Goal: Information Seeking & Learning: Check status

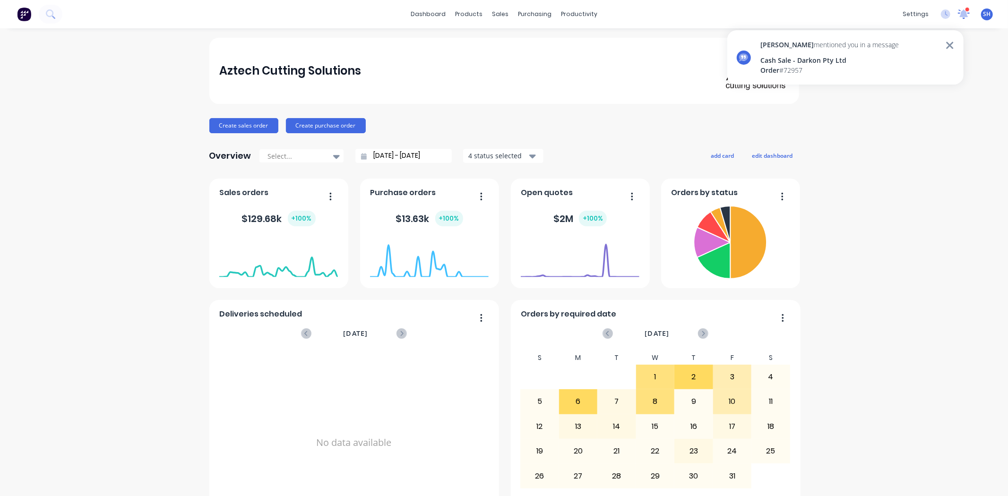
click at [959, 14] on icon at bounding box center [963, 13] width 9 height 9
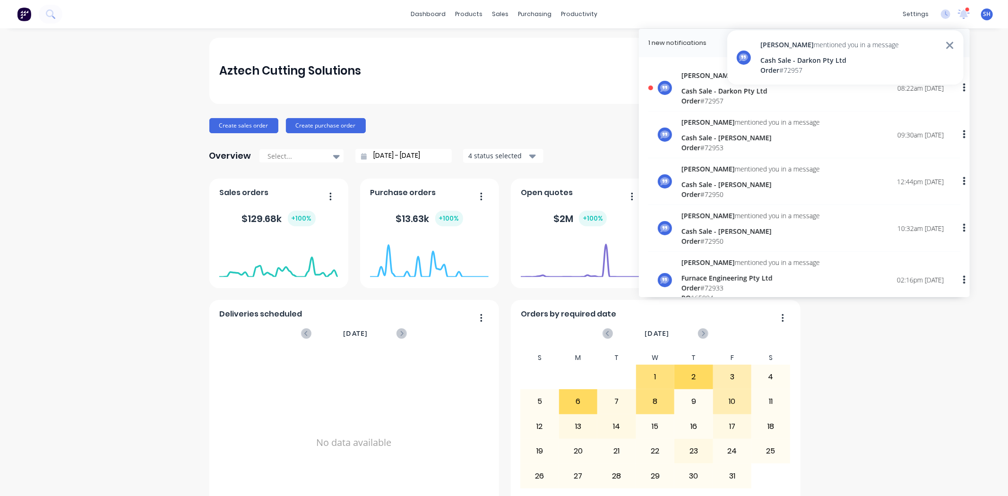
click at [716, 97] on div "Order # 72957" at bounding box center [751, 101] width 138 height 10
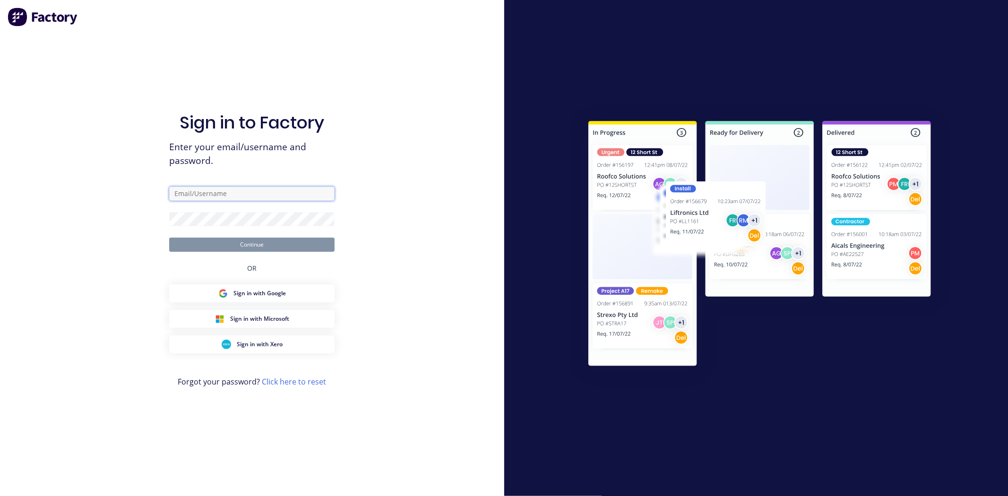
click at [254, 193] on input "text" at bounding box center [251, 194] width 165 height 14
type input "admin@aztechcuttingsolutions.com.au"
click at [169, 238] on button "Continue" at bounding box center [251, 245] width 165 height 14
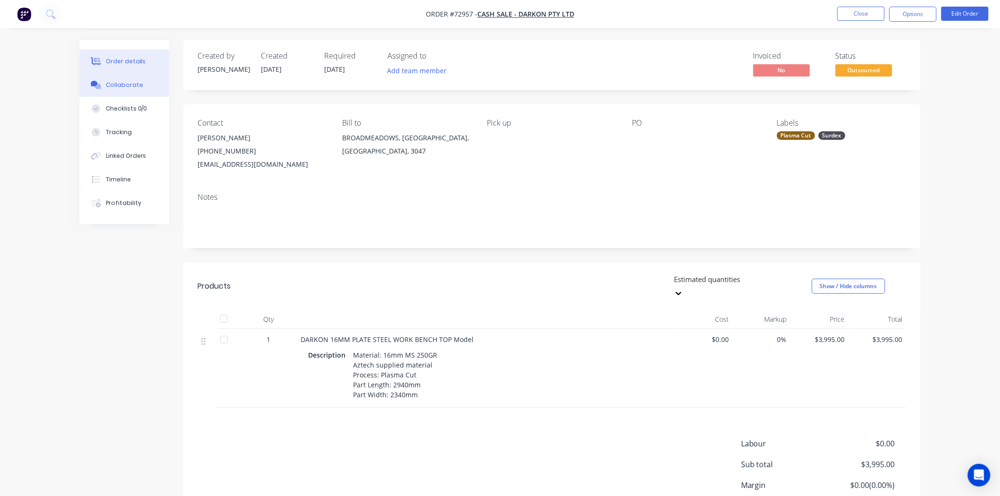
click at [117, 86] on div "Collaborate" at bounding box center [124, 85] width 37 height 9
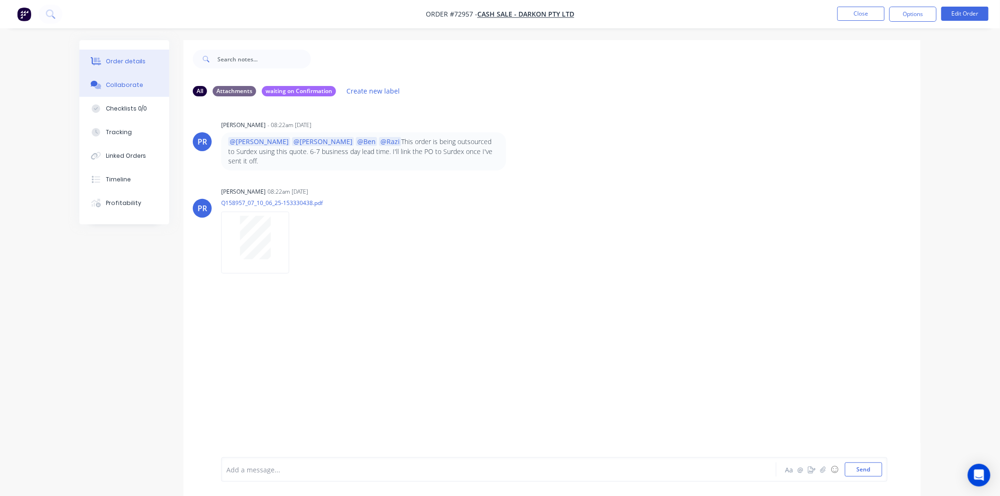
click at [135, 63] on div "Order details" at bounding box center [126, 61] width 40 height 9
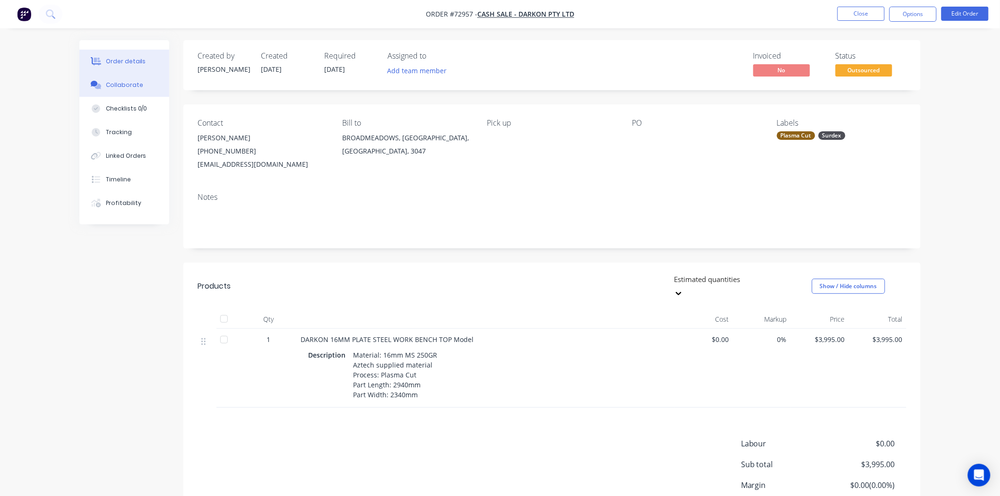
click at [130, 88] on div "Collaborate" at bounding box center [124, 85] width 37 height 9
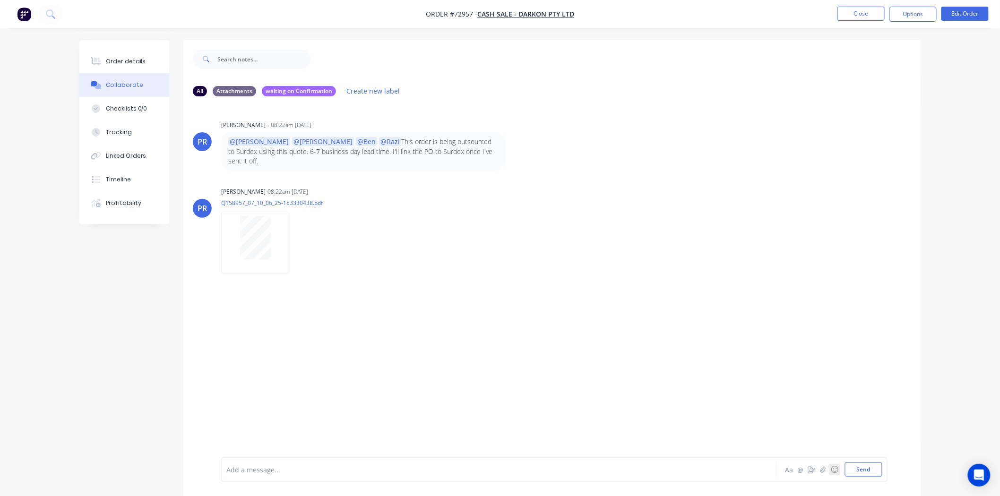
click at [829, 471] on button "☺" at bounding box center [834, 469] width 11 height 11
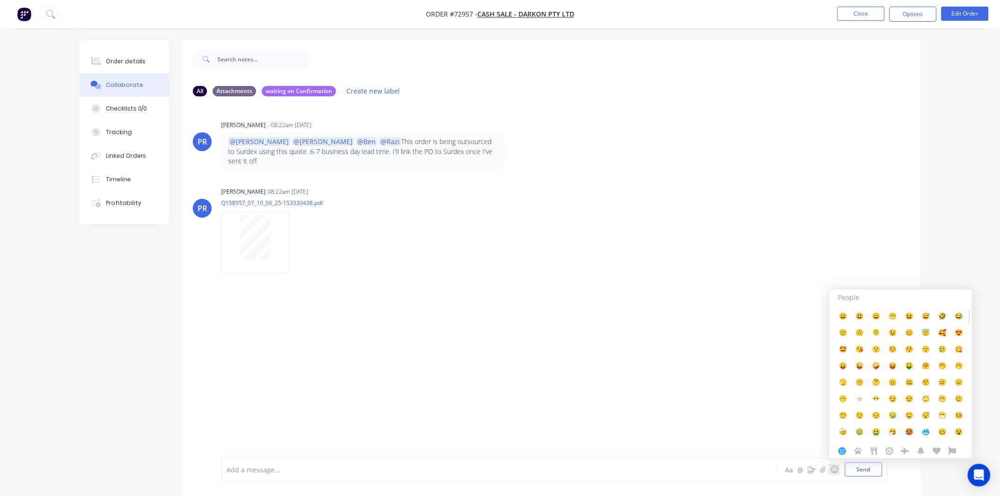
scroll to position [15, 0]
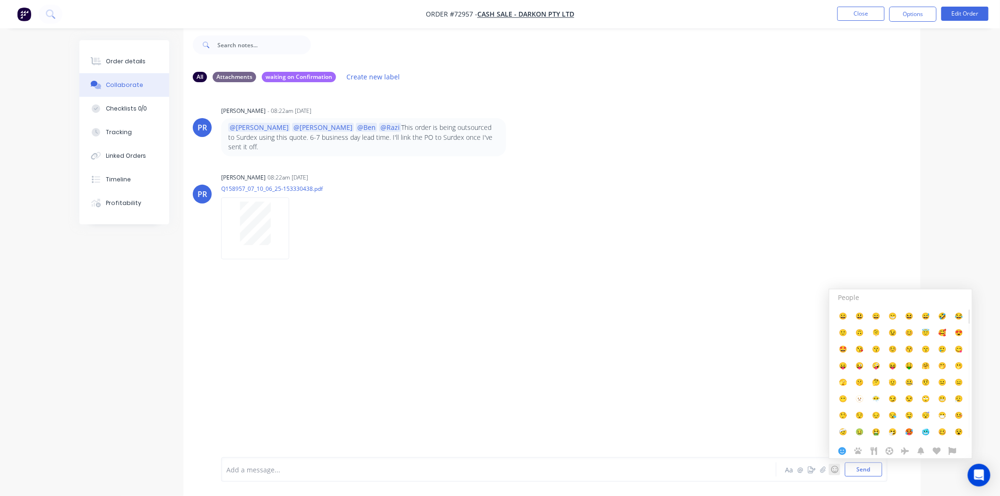
click at [602, 466] on div at bounding box center [473, 470] width 492 height 10
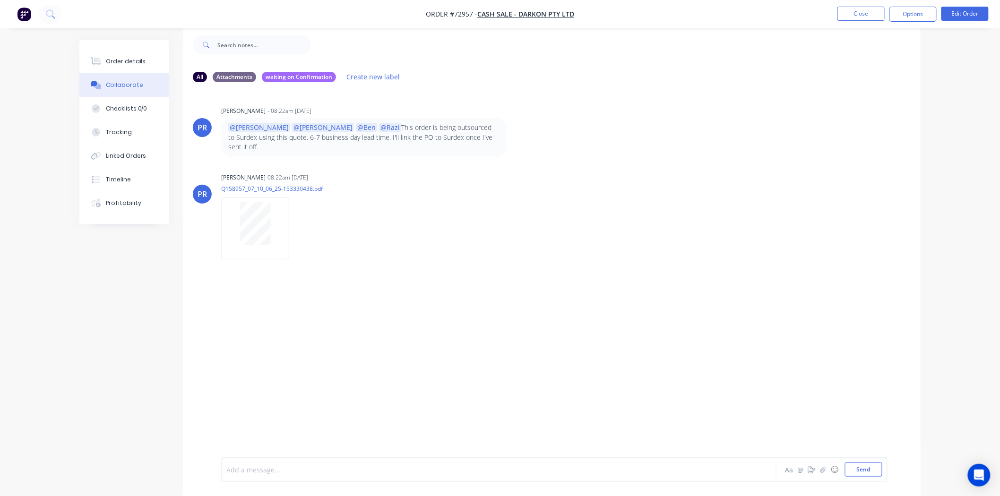
click at [300, 472] on div at bounding box center [473, 470] width 492 height 10
click at [128, 150] on button "Linked Orders" at bounding box center [124, 156] width 90 height 24
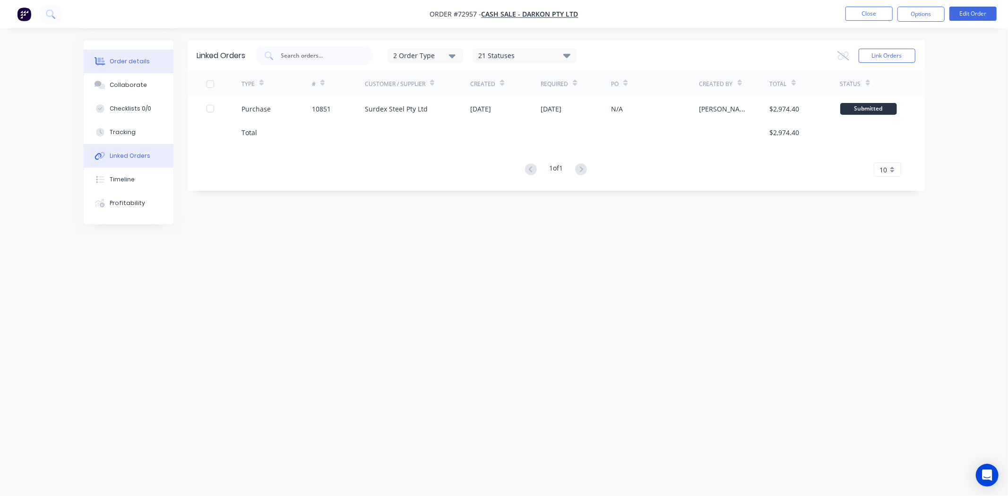
click at [121, 63] on div "Order details" at bounding box center [130, 61] width 40 height 9
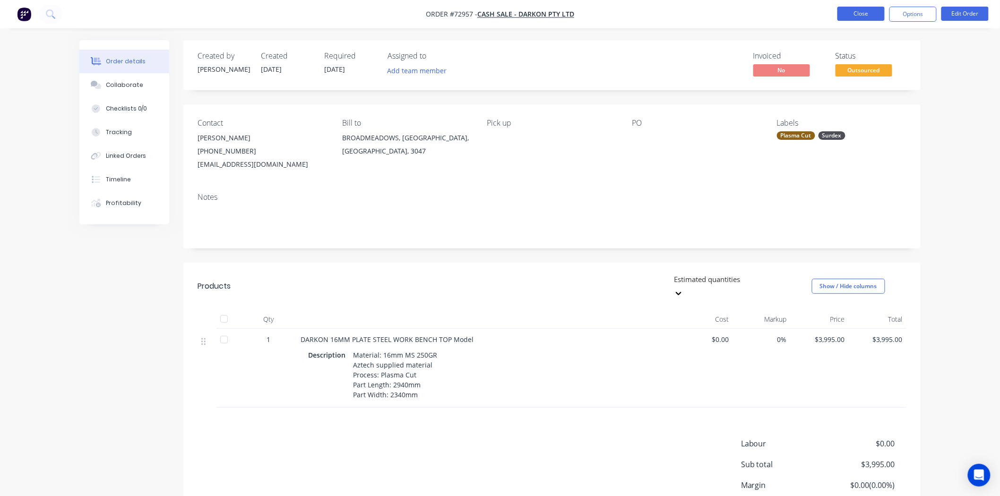
click at [867, 11] on button "Close" at bounding box center [861, 14] width 47 height 14
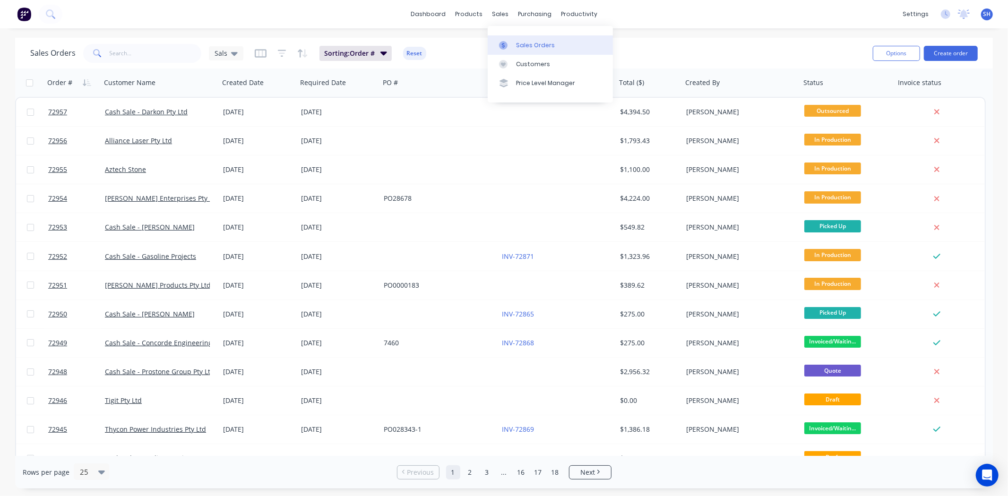
click at [532, 46] on div "Sales Orders" at bounding box center [535, 45] width 39 height 9
click at [172, 13] on div "dashboard products sales purchasing productivity dashboard products Product Cat…" at bounding box center [504, 14] width 1008 height 28
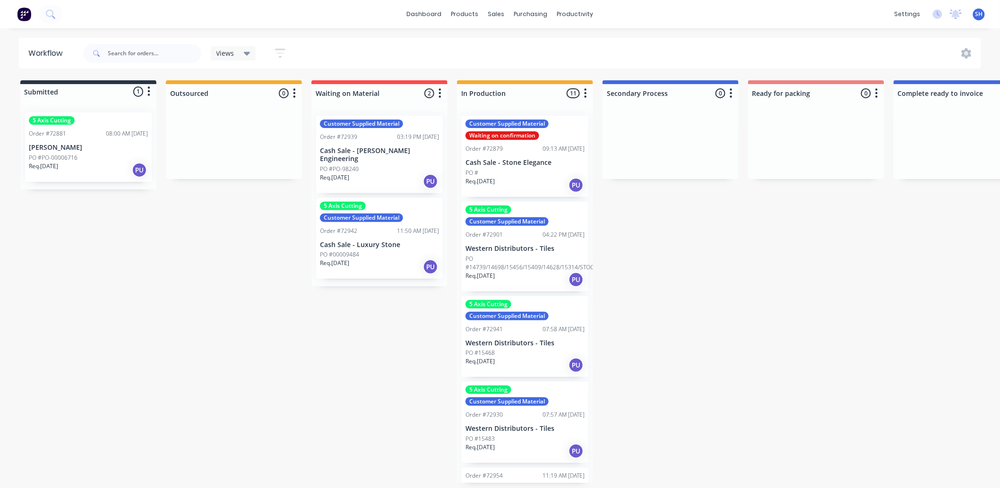
scroll to position [517, 0]
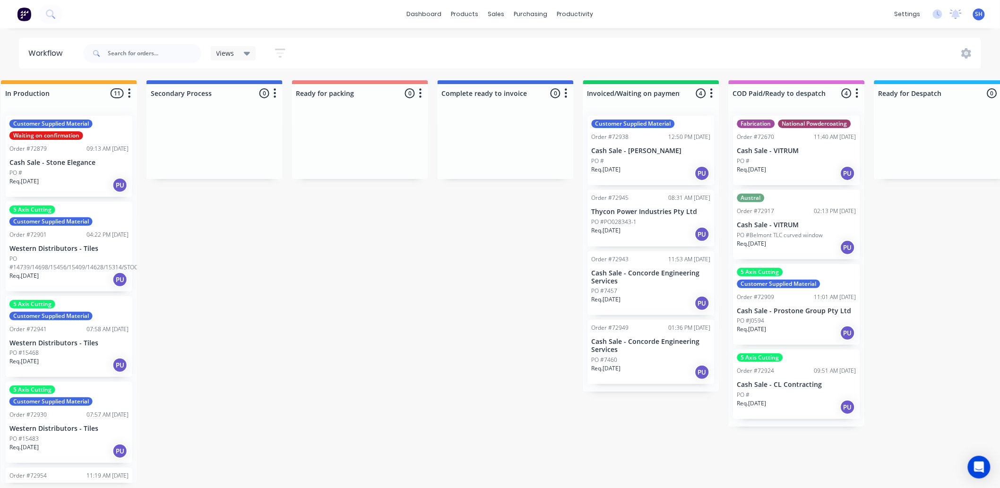
scroll to position [0, 482]
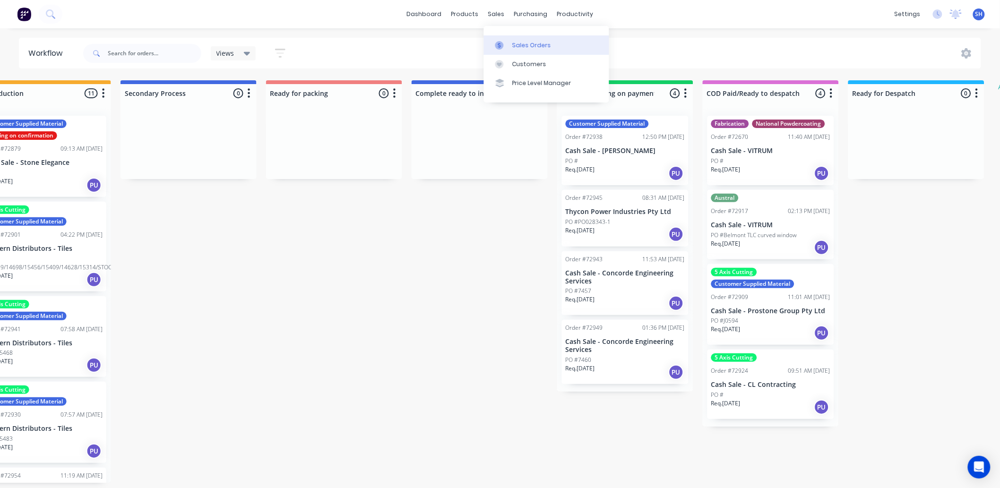
click at [518, 44] on div "Sales Orders" at bounding box center [531, 45] width 39 height 9
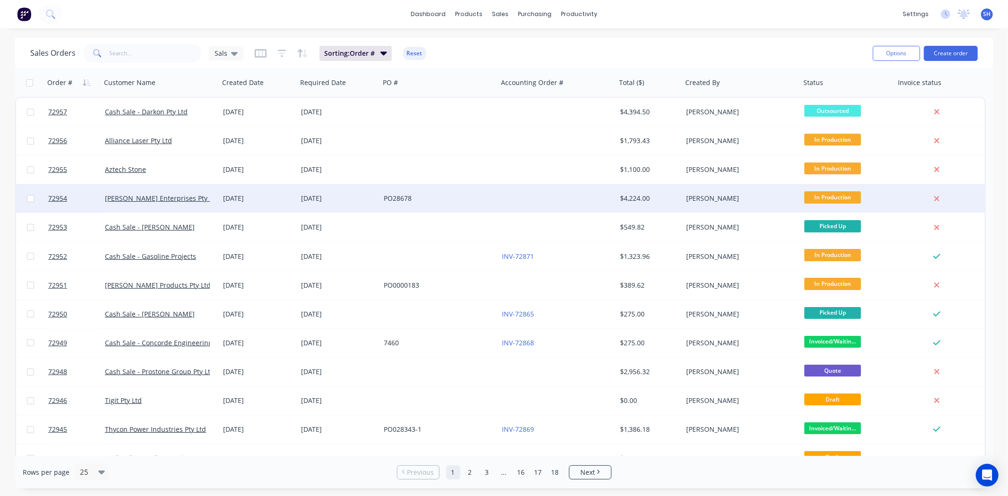
click at [256, 206] on div "[DATE]" at bounding box center [258, 198] width 78 height 28
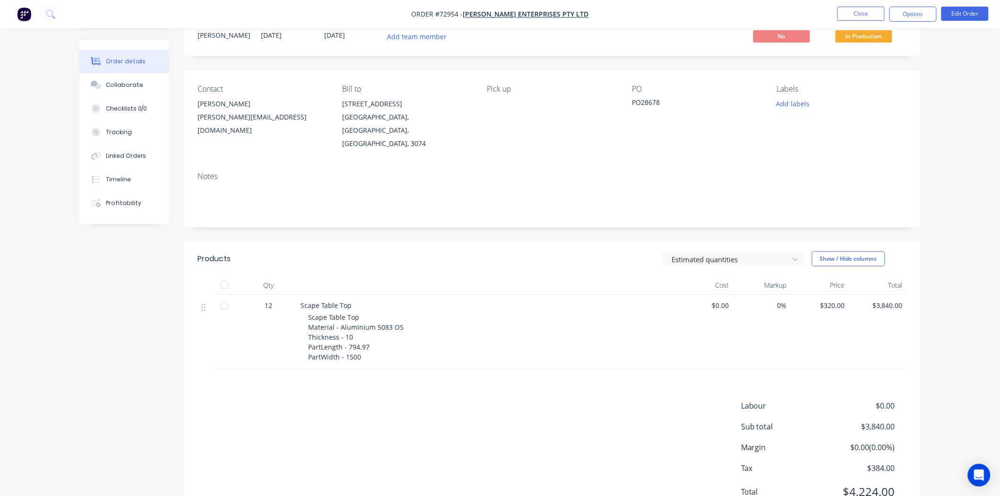
scroll to position [52, 0]
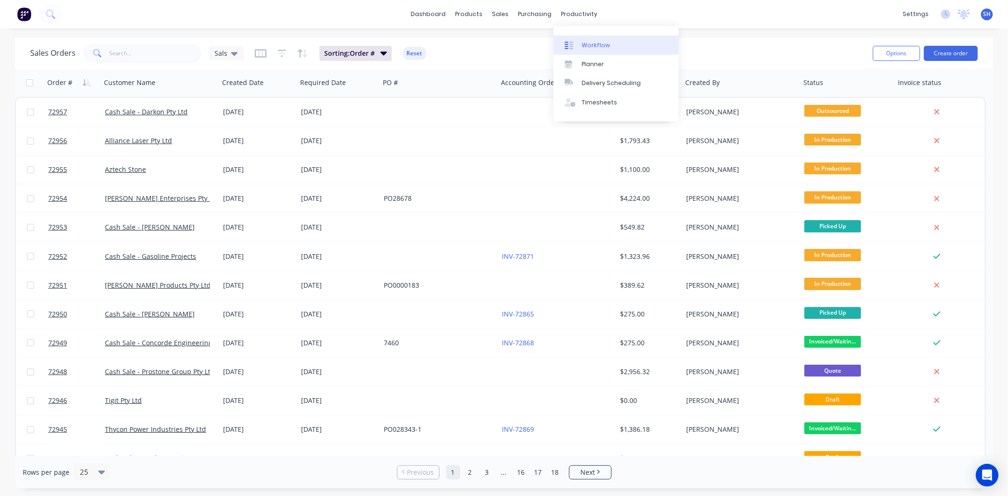
click at [587, 43] on div "Workflow" at bounding box center [596, 45] width 28 height 9
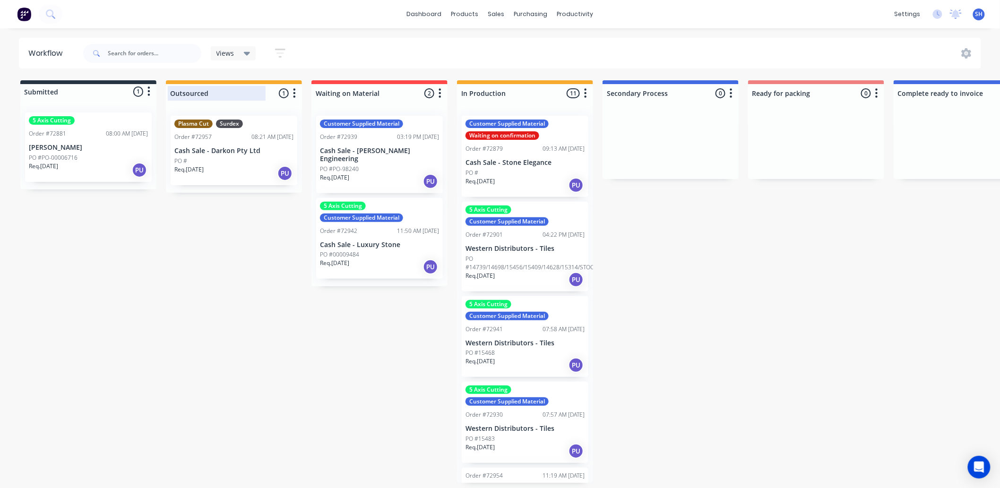
drag, startPoint x: 261, startPoint y: 84, endPoint x: 236, endPoint y: 96, distance: 27.9
click at [236, 96] on input "Outsourced" at bounding box center [216, 93] width 93 height 10
click at [293, 95] on icon "button" at bounding box center [294, 93] width 3 height 12
click at [258, 109] on button "Status colour" at bounding box center [253, 114] width 95 height 16
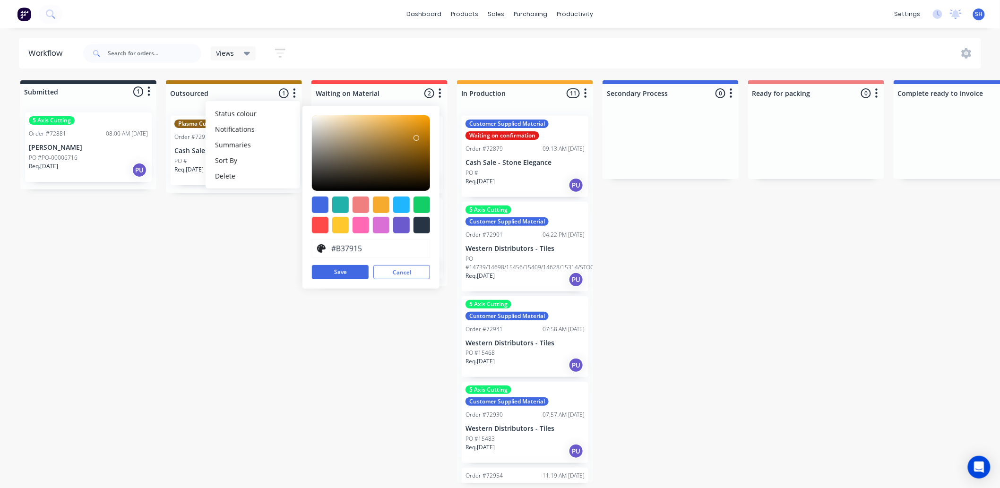
drag, startPoint x: 407, startPoint y: 120, endPoint x: 416, endPoint y: 138, distance: 20.7
click at [416, 138] on div at bounding box center [416, 138] width 6 height 6
drag, startPoint x: 415, startPoint y: 138, endPoint x: 402, endPoint y: 141, distance: 13.1
click at [402, 141] on div at bounding box center [402, 141] width 6 height 6
click at [337, 209] on div at bounding box center [340, 205] width 17 height 17
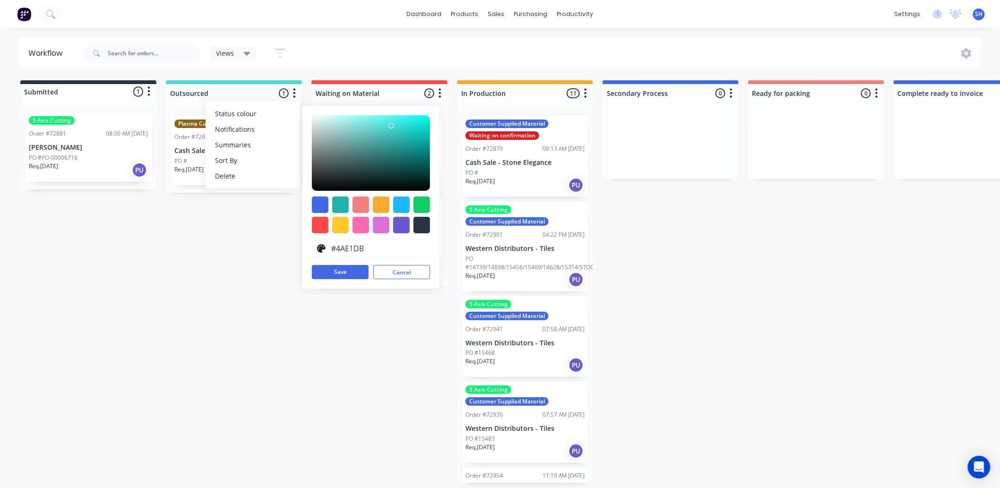
type input "#4CE9E3"
drag, startPoint x: 408, startPoint y: 139, endPoint x: 391, endPoint y: 122, distance: 24.1
click at [391, 122] on div at bounding box center [392, 122] width 6 height 6
click at [333, 273] on button "Save" at bounding box center [340, 272] width 57 height 14
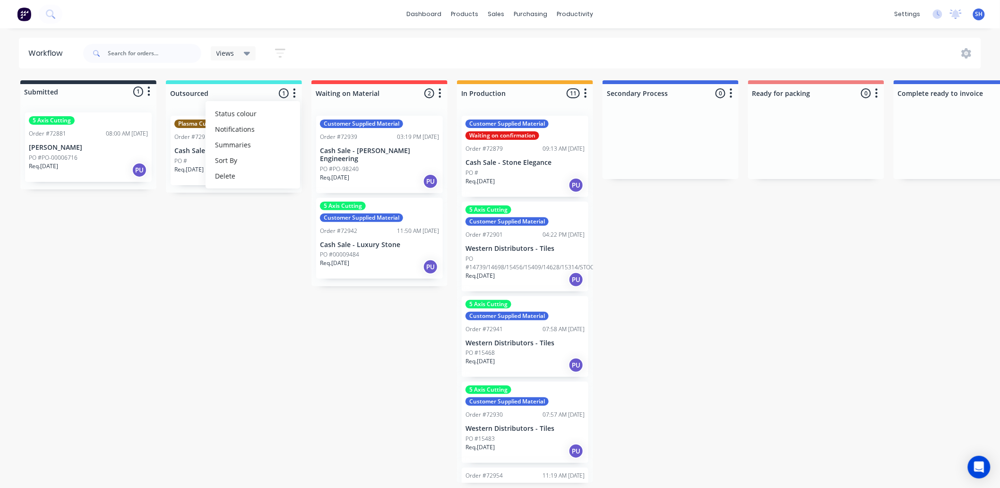
click at [291, 316] on div "Submitted 1 Status colour #273444 hex #273444 Save Cancel Summaries Total order…" at bounding box center [849, 281] width 1713 height 403
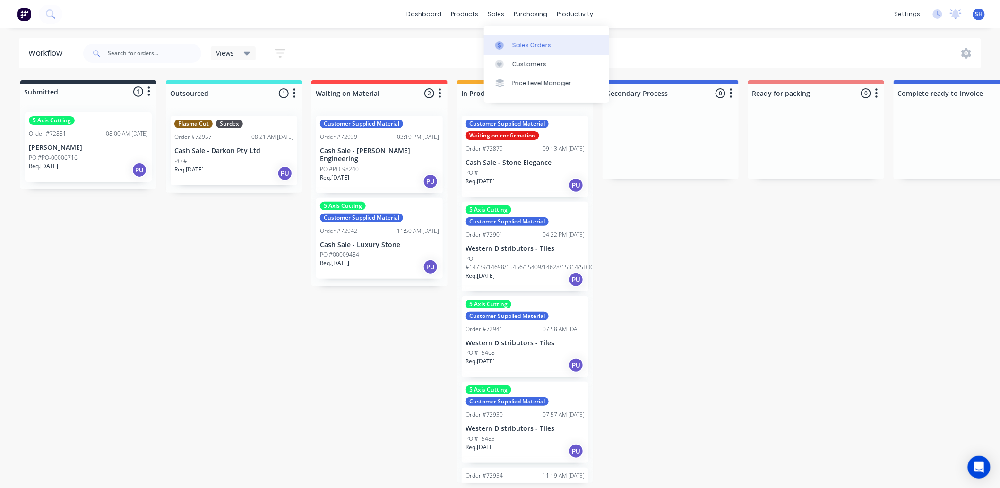
click at [511, 43] on link "Sales Orders" at bounding box center [546, 44] width 125 height 19
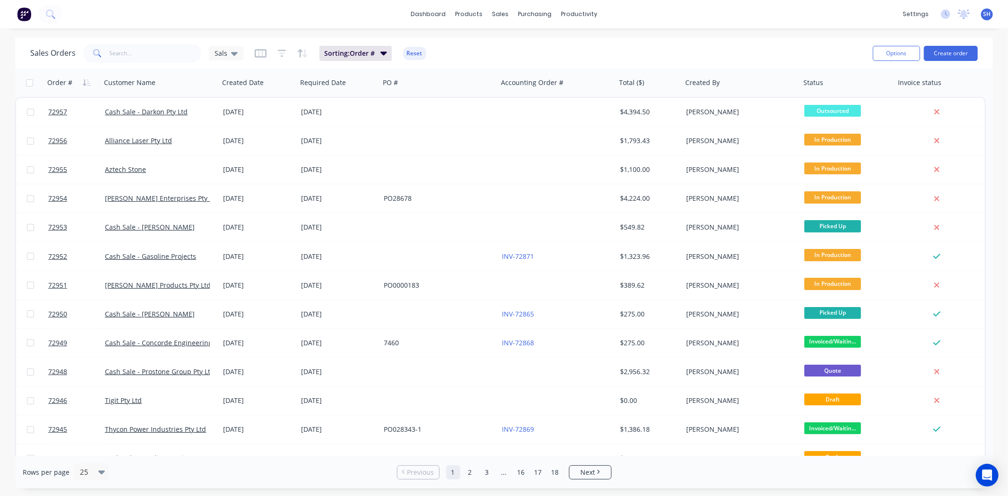
click at [579, 55] on div "Sales Orders Sals Sorting: Order # Reset" at bounding box center [447, 53] width 835 height 23
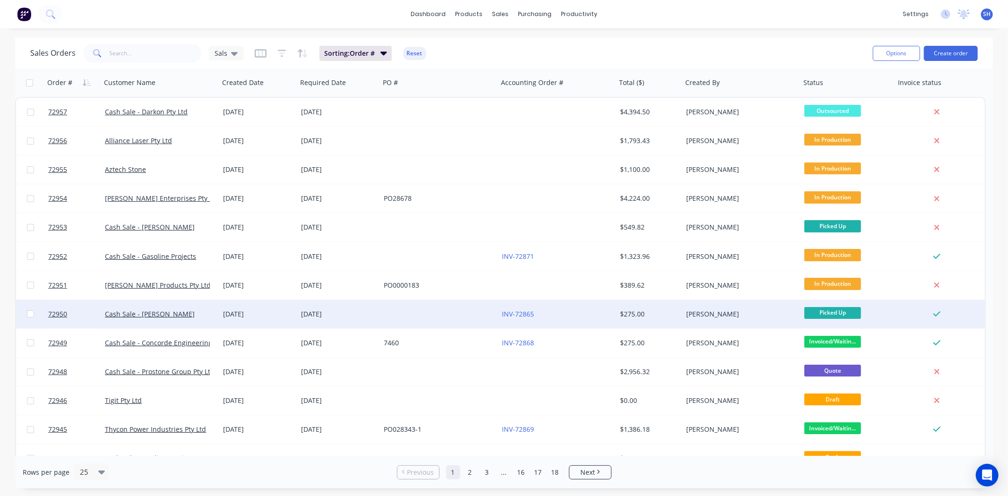
click at [409, 316] on div at bounding box center [439, 314] width 118 height 28
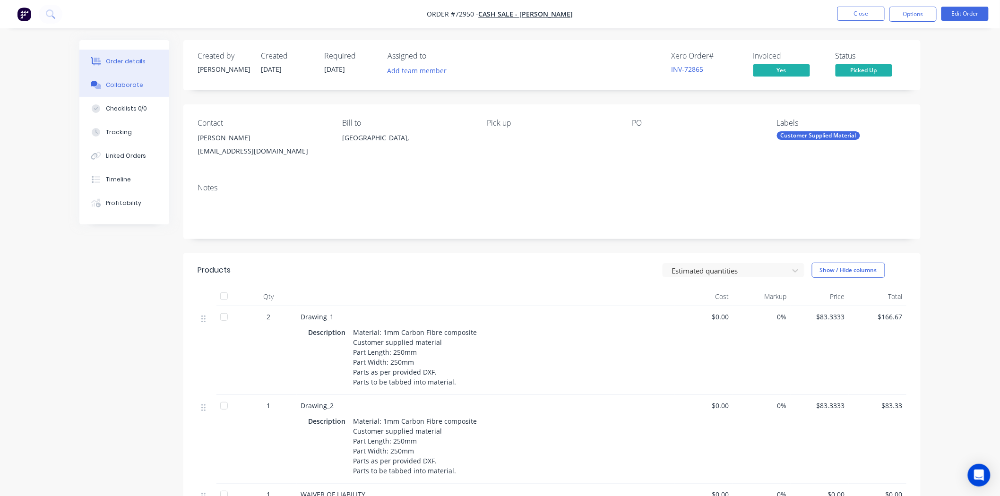
click at [124, 85] on div "Collaborate" at bounding box center [124, 85] width 37 height 9
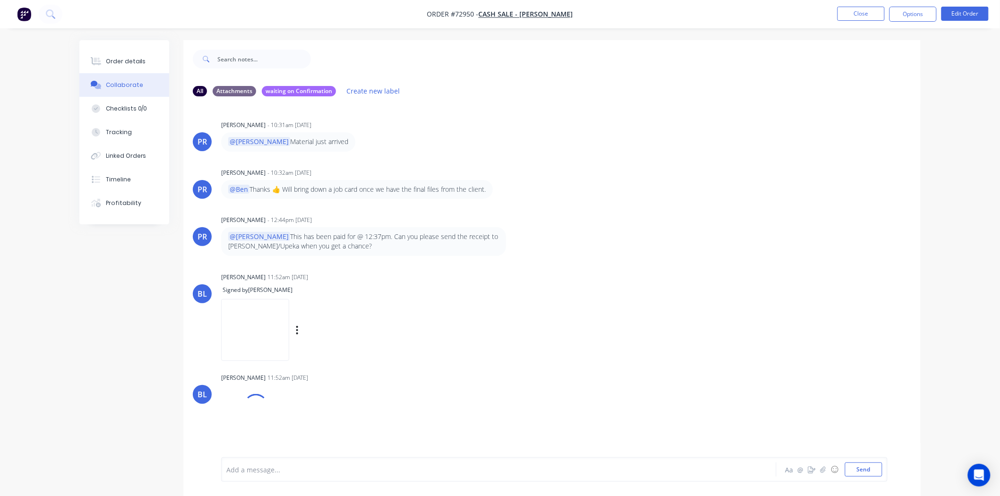
scroll to position [15, 0]
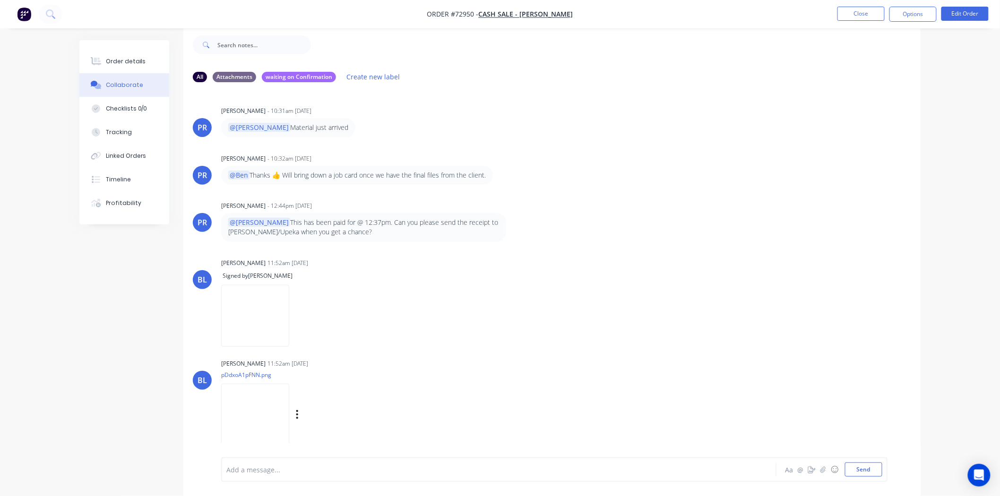
click at [279, 416] on img at bounding box center [255, 415] width 68 height 62
click at [863, 19] on button "Close" at bounding box center [861, 14] width 47 height 14
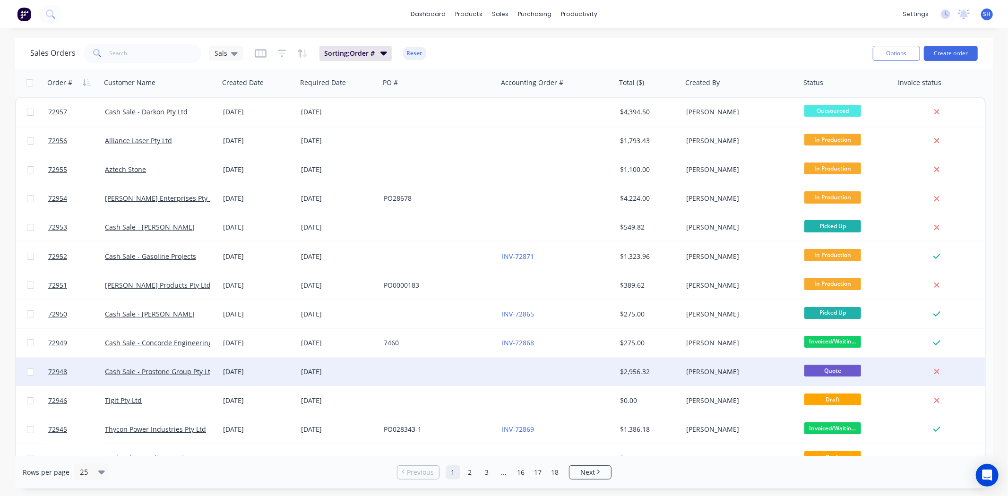
click at [374, 370] on div "[DATE]" at bounding box center [338, 371] width 75 height 9
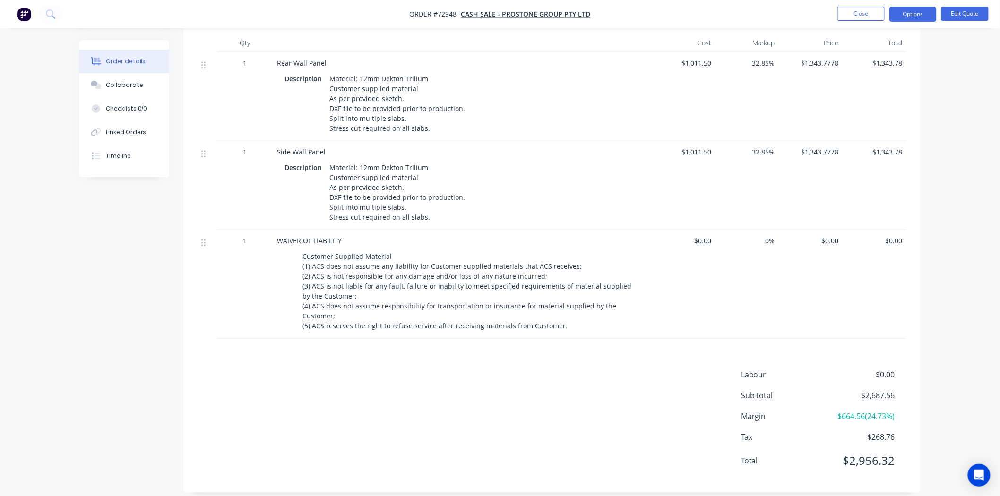
scroll to position [32, 0]
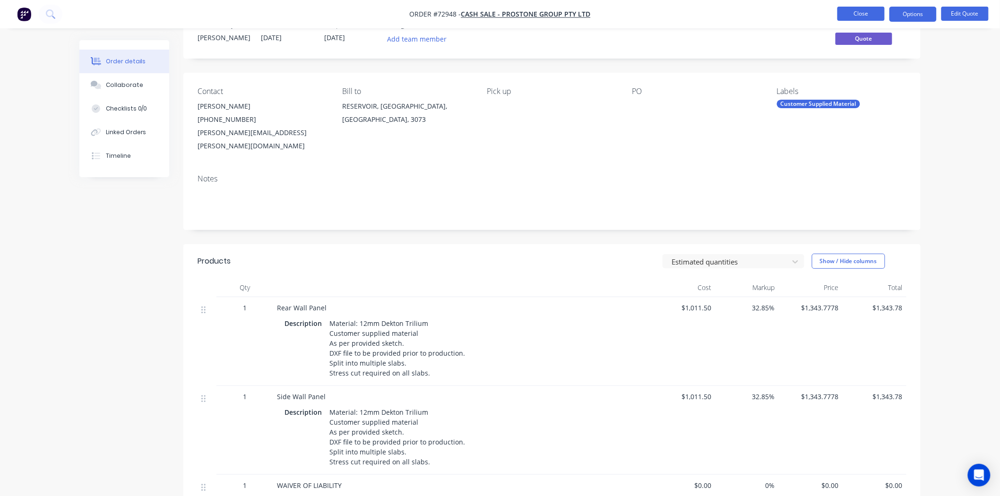
click at [847, 17] on button "Close" at bounding box center [861, 14] width 47 height 14
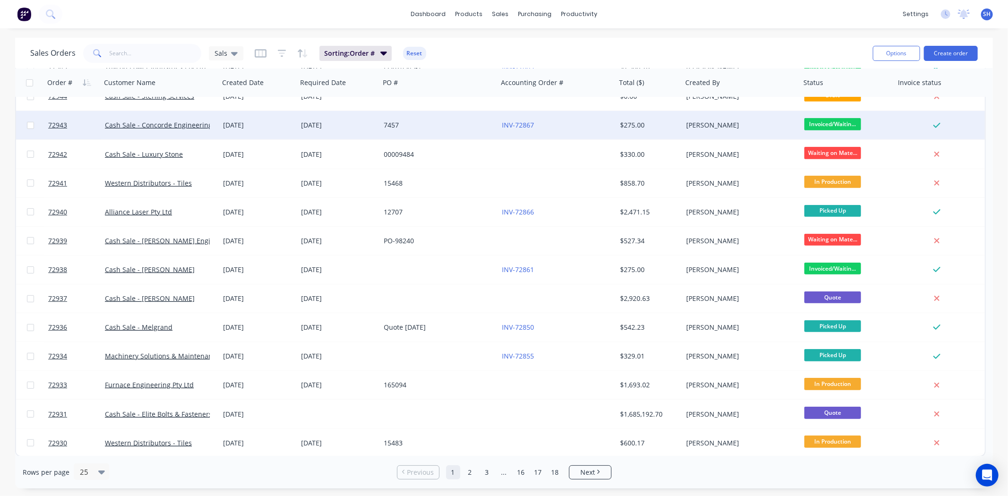
scroll to position [363, 0]
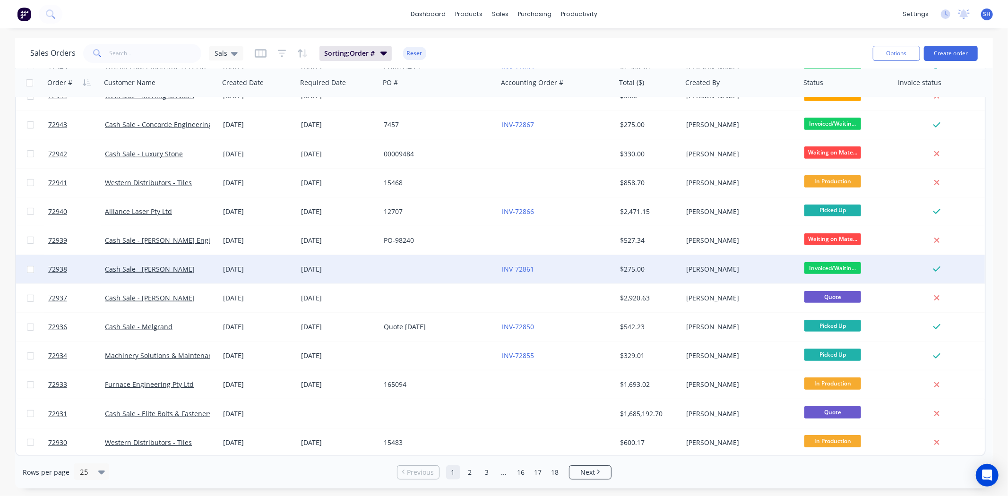
click at [330, 273] on div "[DATE]" at bounding box center [338, 269] width 75 height 9
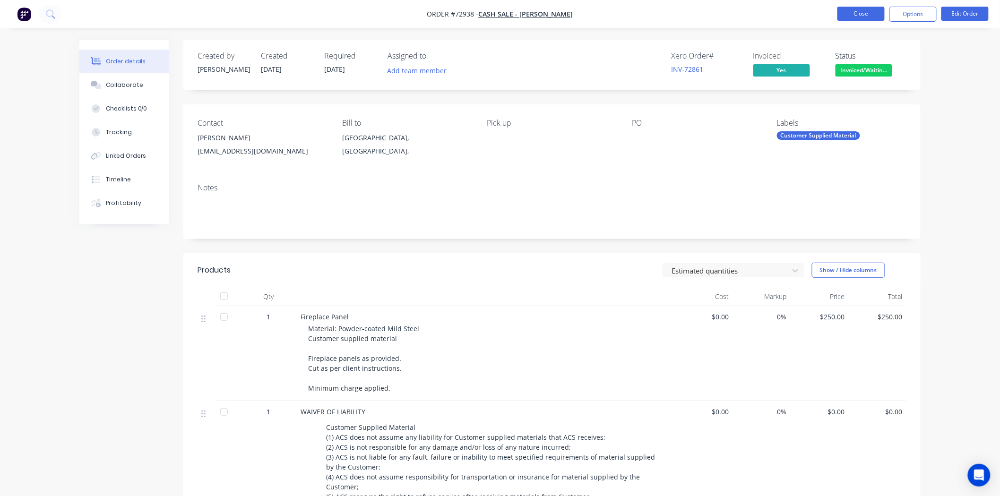
click at [850, 13] on button "Close" at bounding box center [861, 14] width 47 height 14
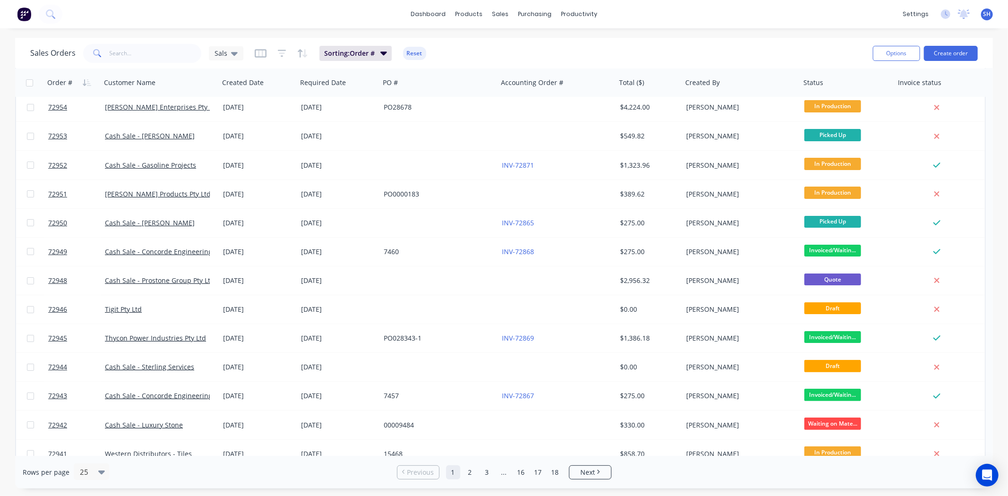
scroll to position [210, 0]
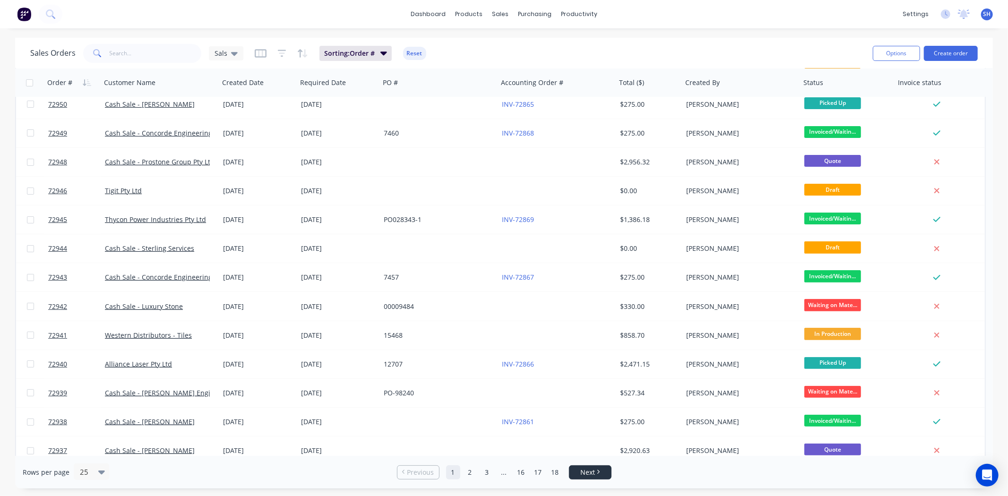
click at [587, 468] on span "Next" at bounding box center [587, 472] width 15 height 9
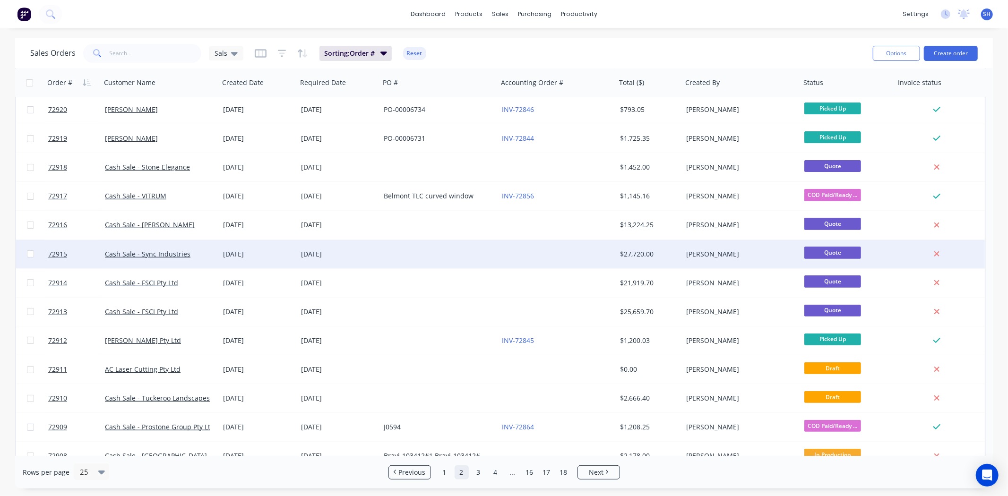
scroll to position [315, 0]
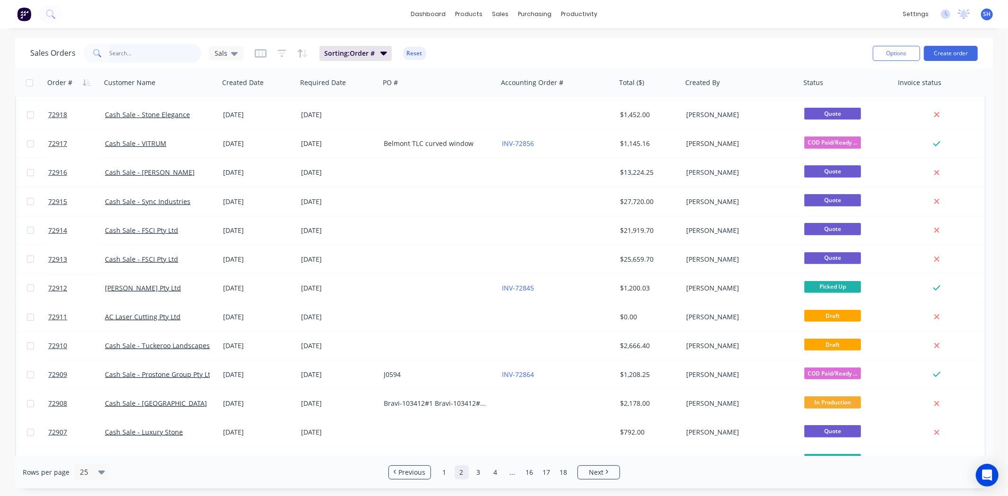
click at [160, 58] on input "text" at bounding box center [156, 53] width 92 height 19
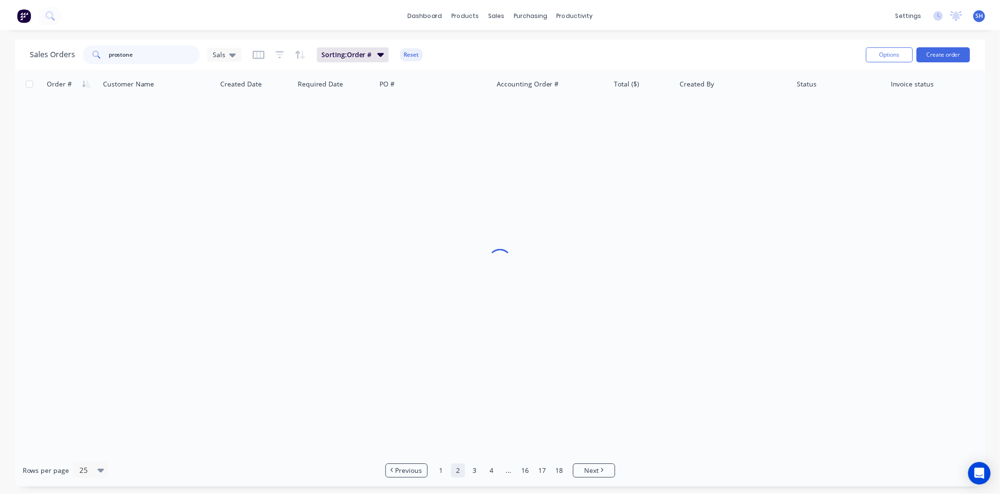
scroll to position [0, 0]
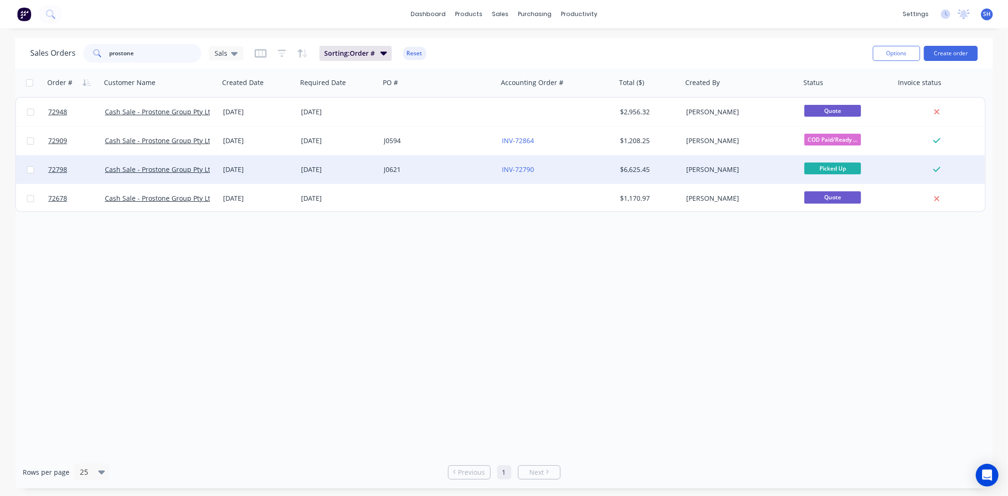
type input "prostone"
click at [289, 171] on div "04 Sep 2025" at bounding box center [258, 169] width 70 height 9
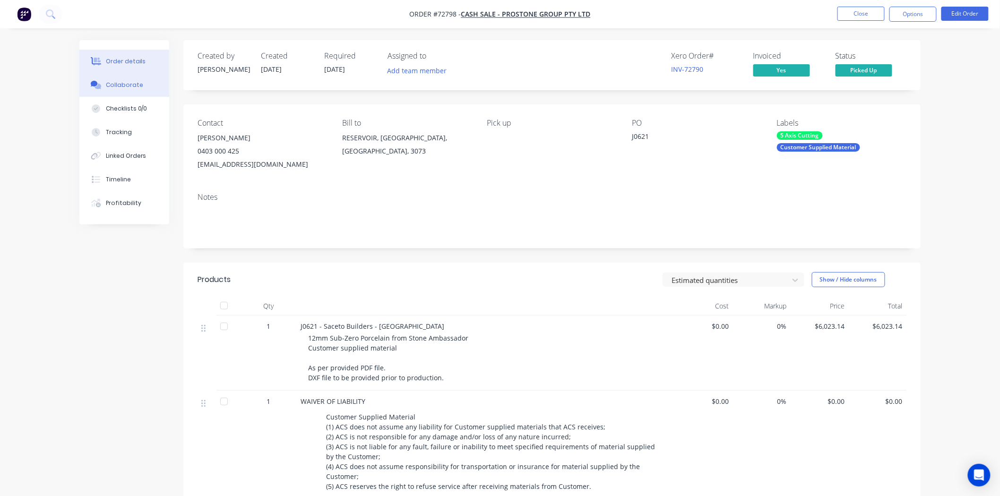
click at [121, 83] on div "Collaborate" at bounding box center [124, 85] width 37 height 9
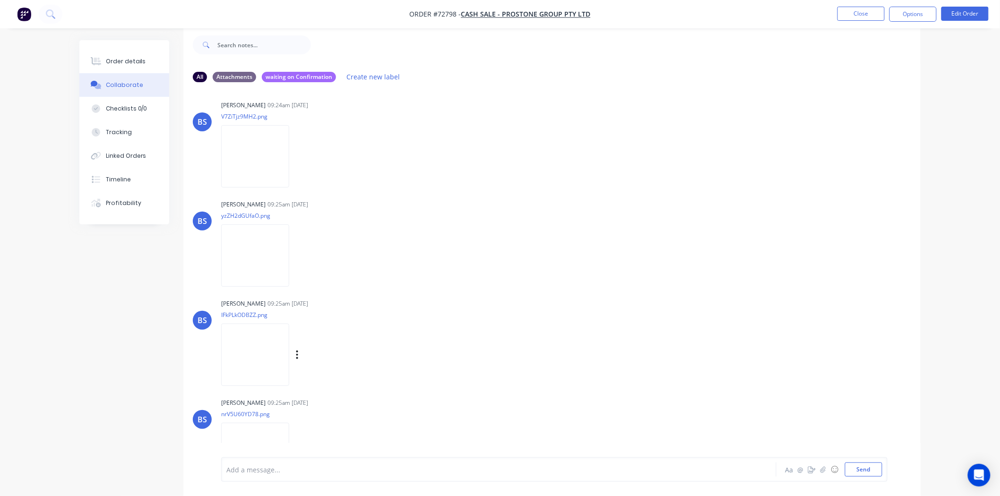
scroll to position [319, 0]
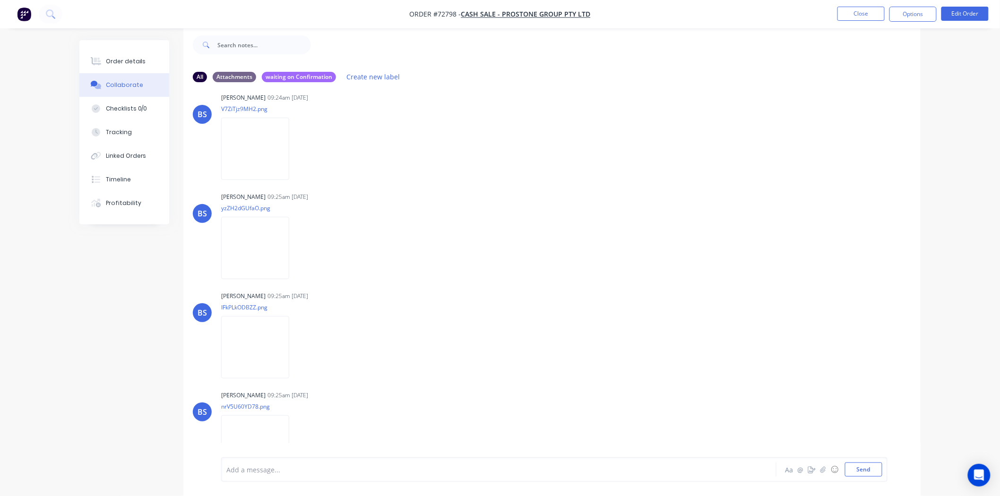
click at [848, 21] on li "Close" at bounding box center [861, 14] width 47 height 15
click at [848, 17] on button "Close" at bounding box center [861, 14] width 47 height 14
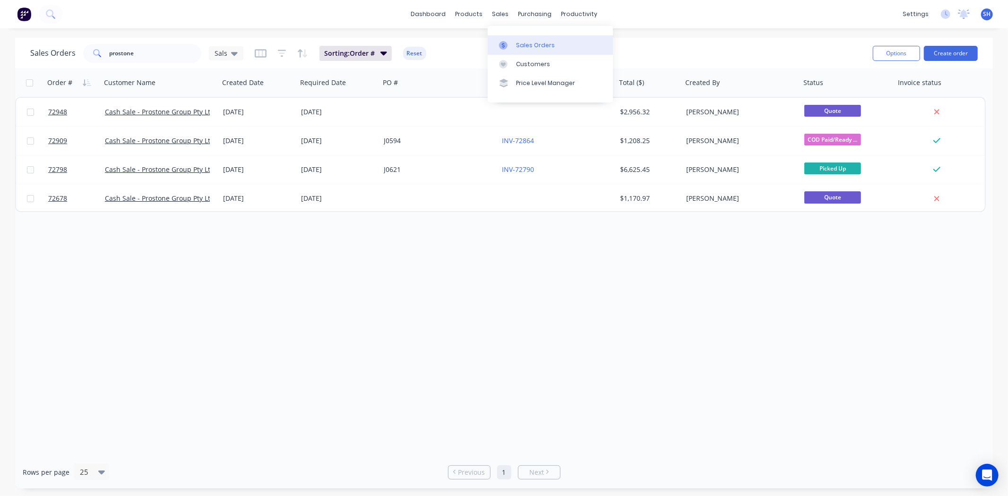
click at [518, 45] on div "Sales Orders" at bounding box center [535, 45] width 39 height 9
drag, startPoint x: 139, startPoint y: 54, endPoint x: 108, endPoint y: 60, distance: 32.1
click at [110, 60] on input "prostone" at bounding box center [156, 53] width 92 height 19
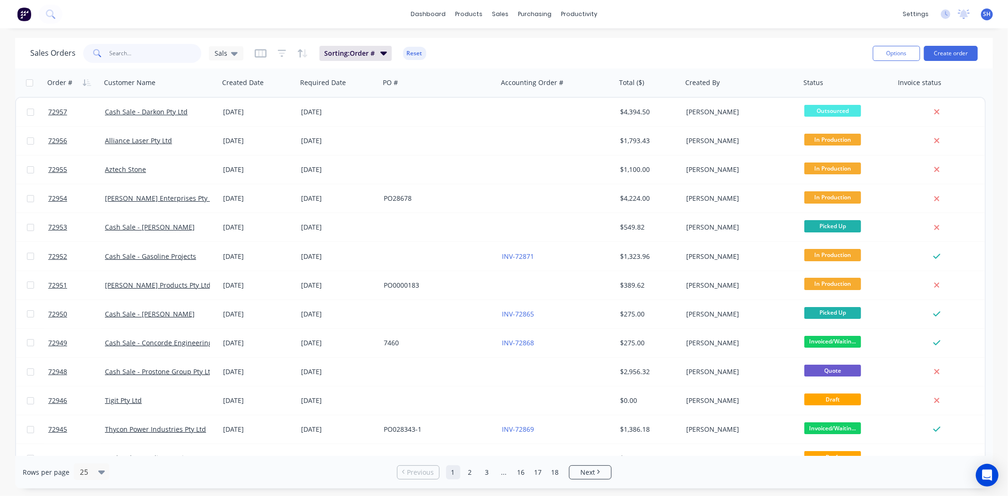
click at [147, 55] on input "text" at bounding box center [156, 53] width 92 height 19
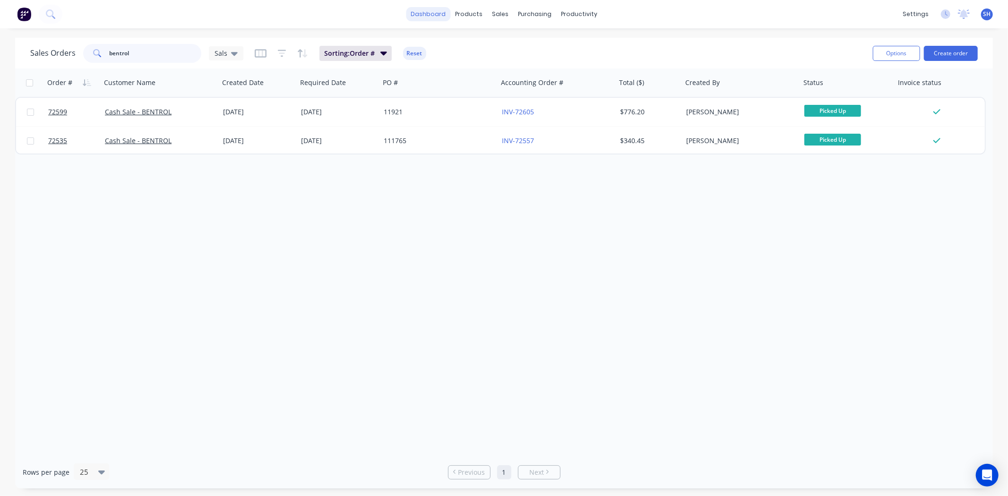
type input "bentrol"
click at [435, 16] on link "dashboard" at bounding box center [428, 14] width 44 height 14
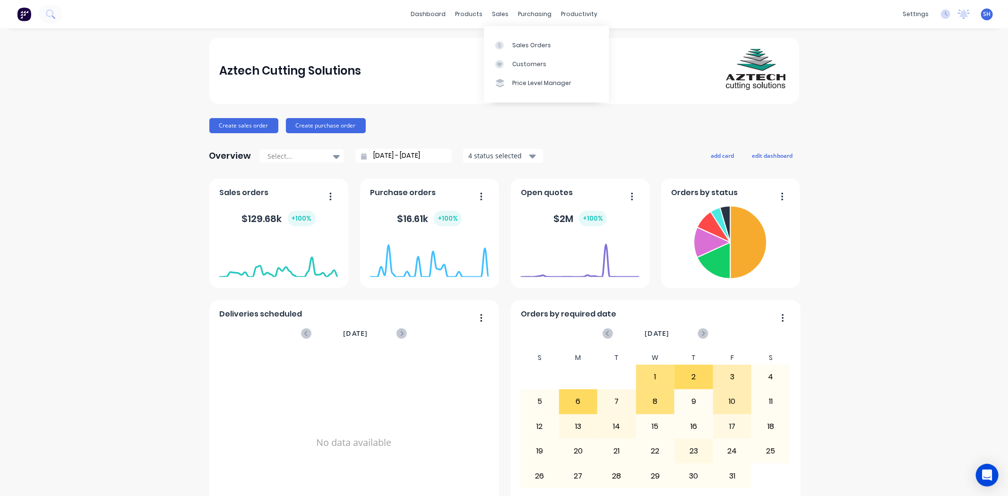
click at [502, 31] on div "Sales Orders Customers Price Level Manager" at bounding box center [546, 64] width 125 height 76
click at [510, 48] on link "Sales Orders" at bounding box center [546, 44] width 125 height 19
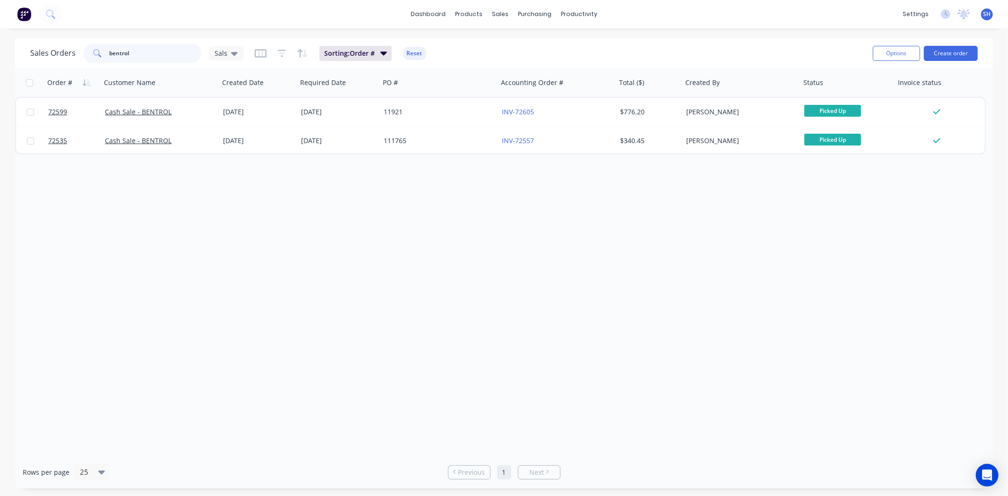
drag, startPoint x: 148, startPoint y: 58, endPoint x: 86, endPoint y: 60, distance: 61.5
click at [86, 60] on div "bentrol" at bounding box center [142, 53] width 118 height 19
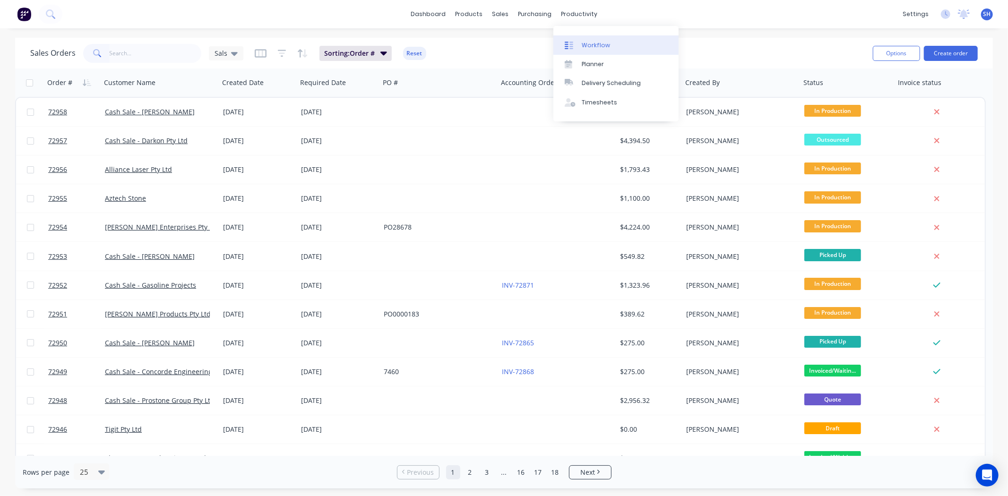
click at [587, 39] on link "Workflow" at bounding box center [615, 44] width 125 height 19
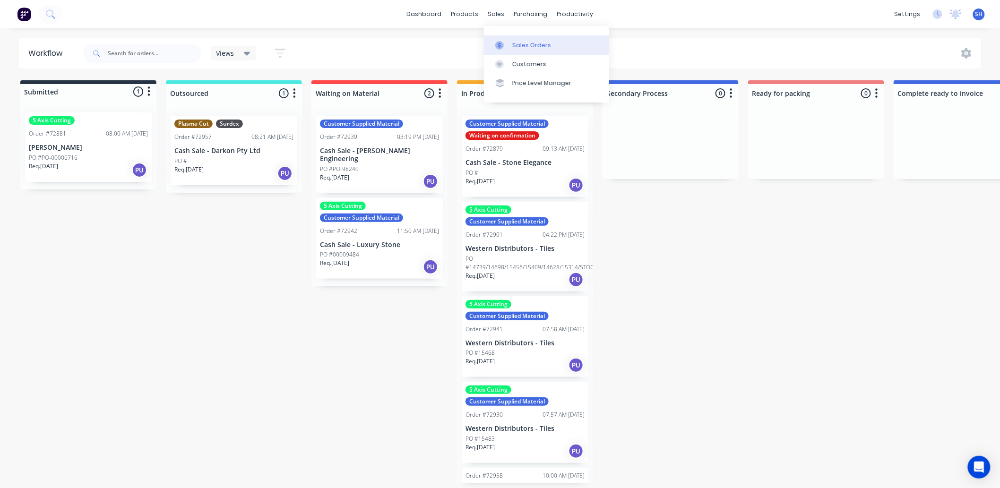
click at [507, 38] on link "Sales Orders" at bounding box center [546, 44] width 125 height 19
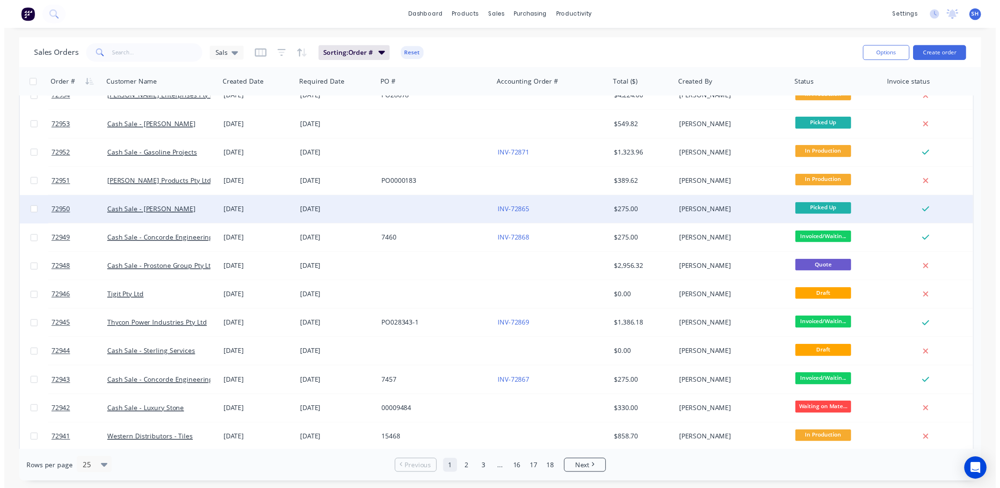
scroll to position [157, 0]
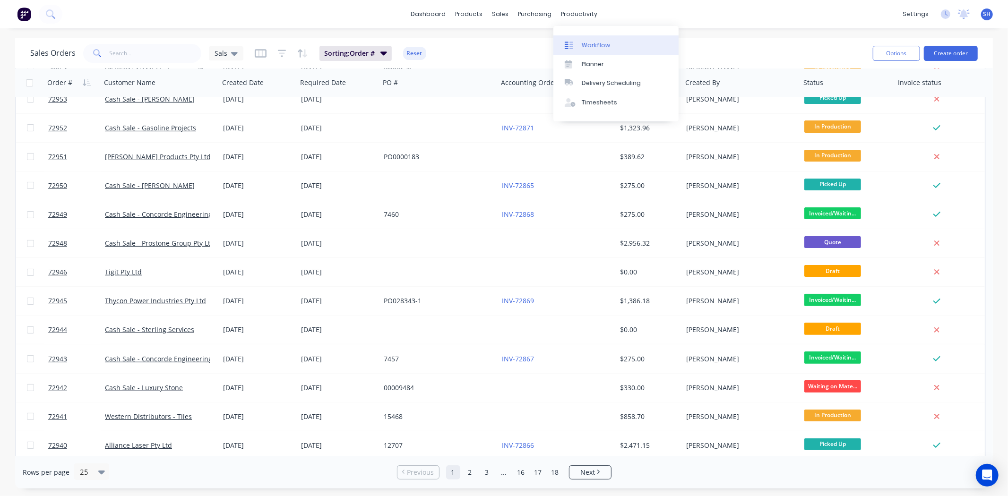
click at [591, 38] on link "Workflow" at bounding box center [615, 44] width 125 height 19
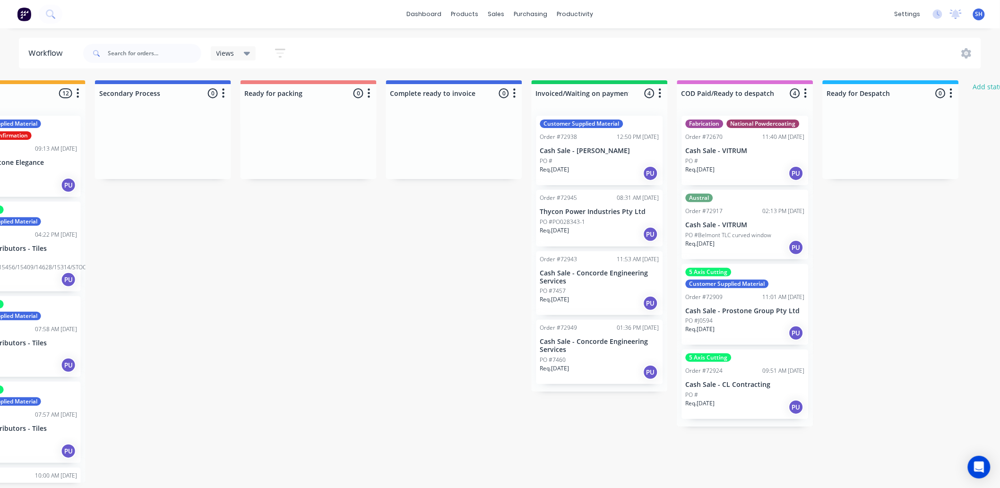
scroll to position [0, 509]
